Goal: Task Accomplishment & Management: Use online tool/utility

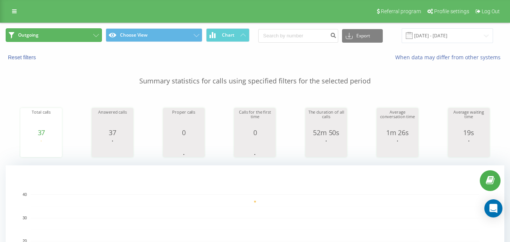
click at [77, 34] on button "Outgoing" at bounding box center [54, 35] width 96 height 14
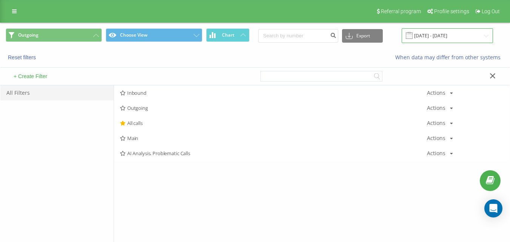
click at [442, 29] on input "[DATE] - [DATE]" at bounding box center [447, 35] width 91 height 15
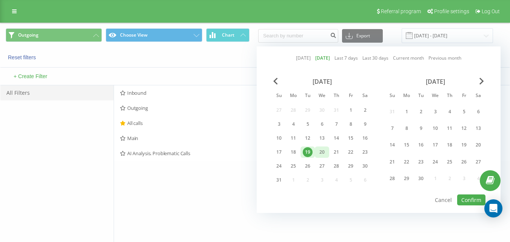
click at [321, 153] on div "20" at bounding box center [322, 152] width 10 height 10
click at [461, 198] on button "Confirm" at bounding box center [471, 199] width 28 height 11
type input "[DATE] - [DATE]"
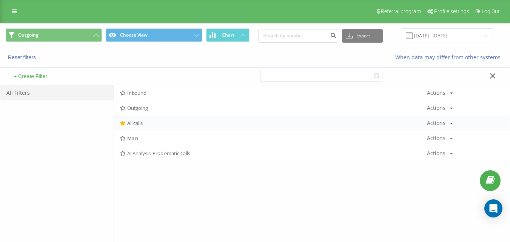
click at [143, 123] on span "All calls" at bounding box center [273, 122] width 307 height 5
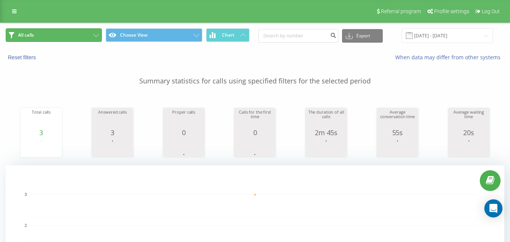
click at [79, 32] on button "All calls" at bounding box center [54, 35] width 96 height 14
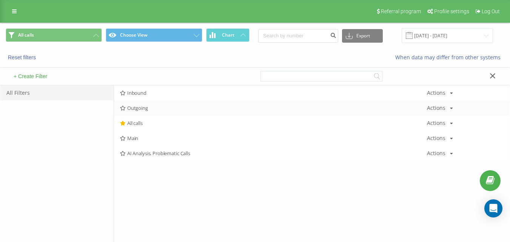
click at [170, 113] on div "Outgoing Actions Edit Copy Delete Default Share" at bounding box center [312, 107] width 396 height 15
click at [170, 109] on span "Outgoing" at bounding box center [273, 107] width 307 height 5
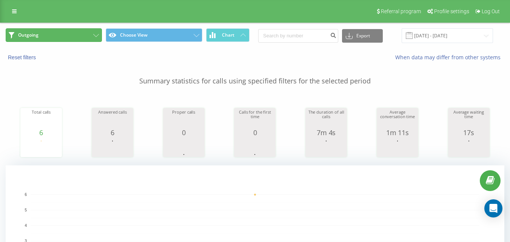
click at [78, 36] on button "Outgoing" at bounding box center [54, 35] width 96 height 14
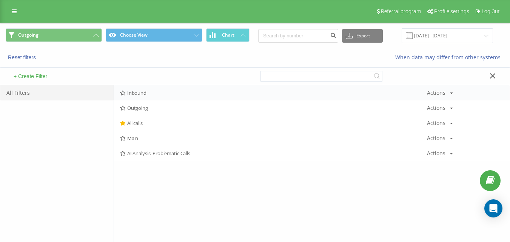
click at [149, 97] on div "Inbound Actions Edit Copy Delete Default Share" at bounding box center [312, 92] width 396 height 15
click at [156, 105] on div "Outgoing Actions Edit Copy Delete Default Share" at bounding box center [312, 107] width 396 height 15
click at [153, 108] on span "Outgoing" at bounding box center [273, 107] width 307 height 5
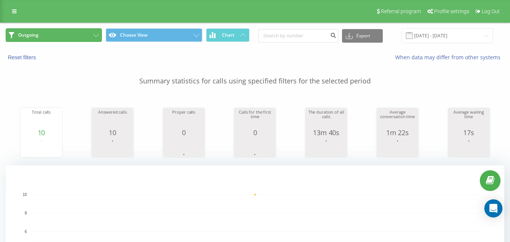
click at [72, 36] on button "Outgoing" at bounding box center [54, 35] width 96 height 14
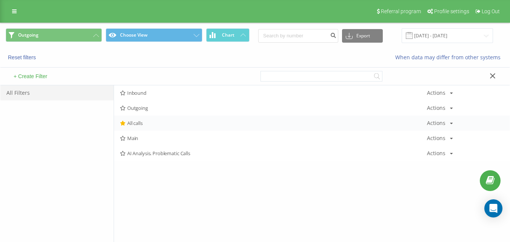
click at [150, 123] on span "All calls" at bounding box center [273, 122] width 307 height 5
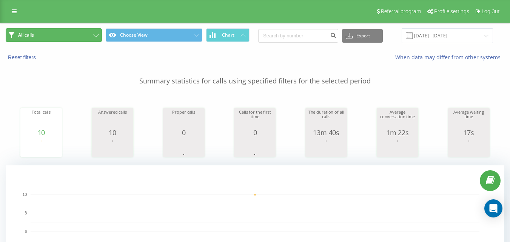
click at [75, 29] on button "All calls" at bounding box center [54, 35] width 96 height 14
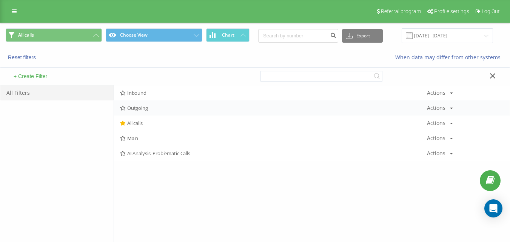
click at [146, 100] on div "Outgoing Actions Edit Copy Delete Default Share" at bounding box center [312, 107] width 396 height 15
click at [148, 108] on span "Outgoing" at bounding box center [273, 107] width 307 height 5
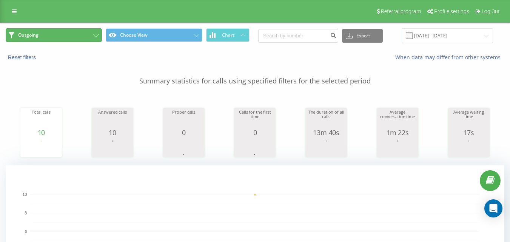
click at [76, 39] on button "Outgoing" at bounding box center [54, 35] width 96 height 14
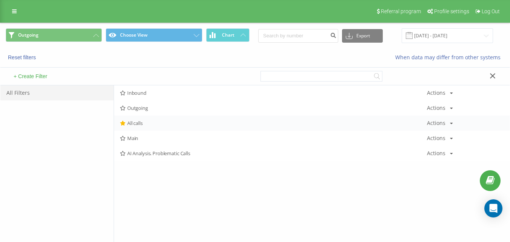
click at [139, 123] on span "All calls" at bounding box center [273, 122] width 307 height 5
